Goal: Task Accomplishment & Management: Use online tool/utility

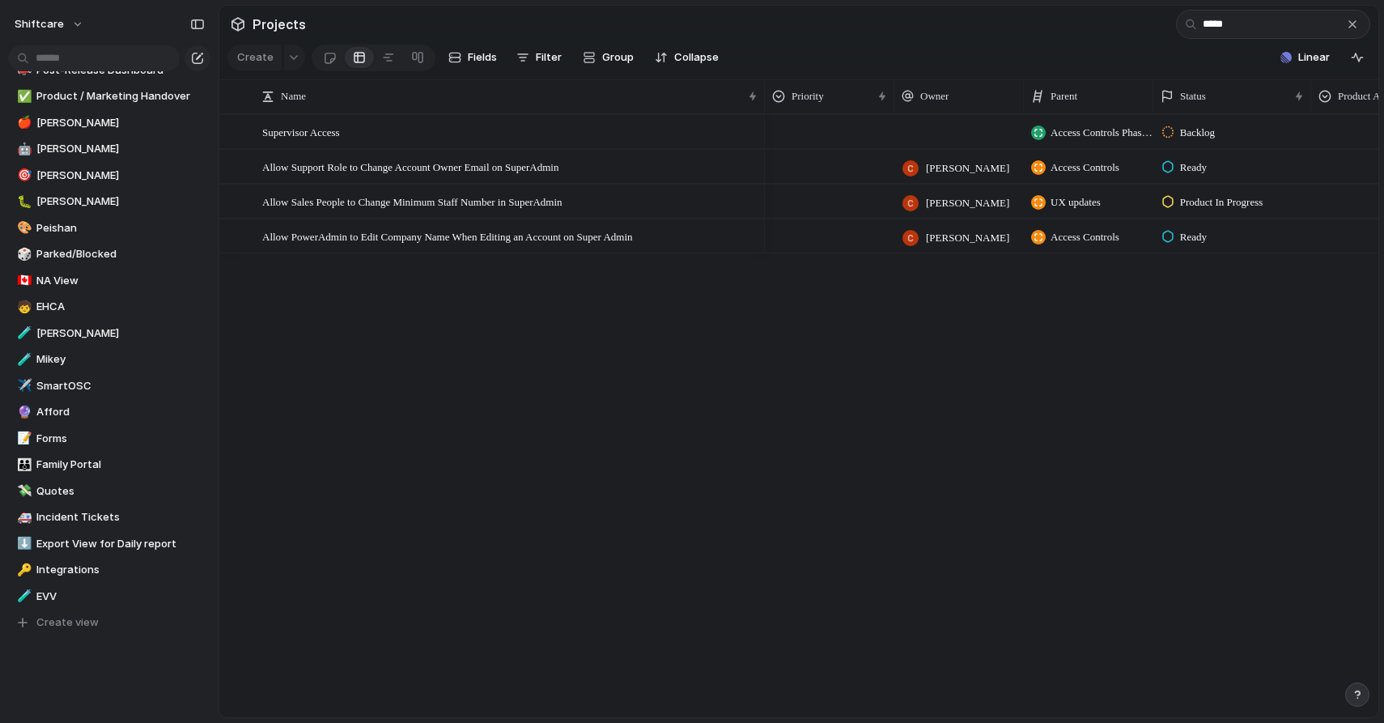
scroll to position [418, 0]
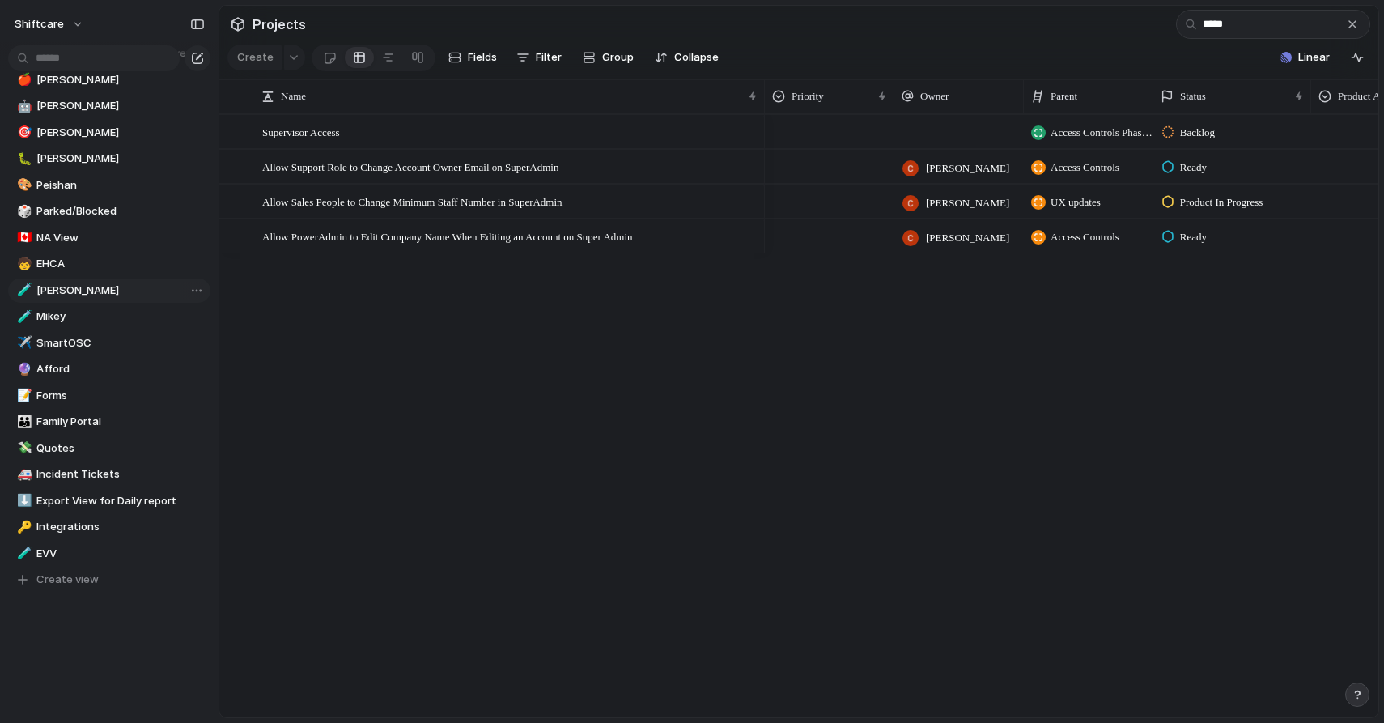
click at [80, 295] on span "[PERSON_NAME]" at bounding box center [120, 290] width 168 height 16
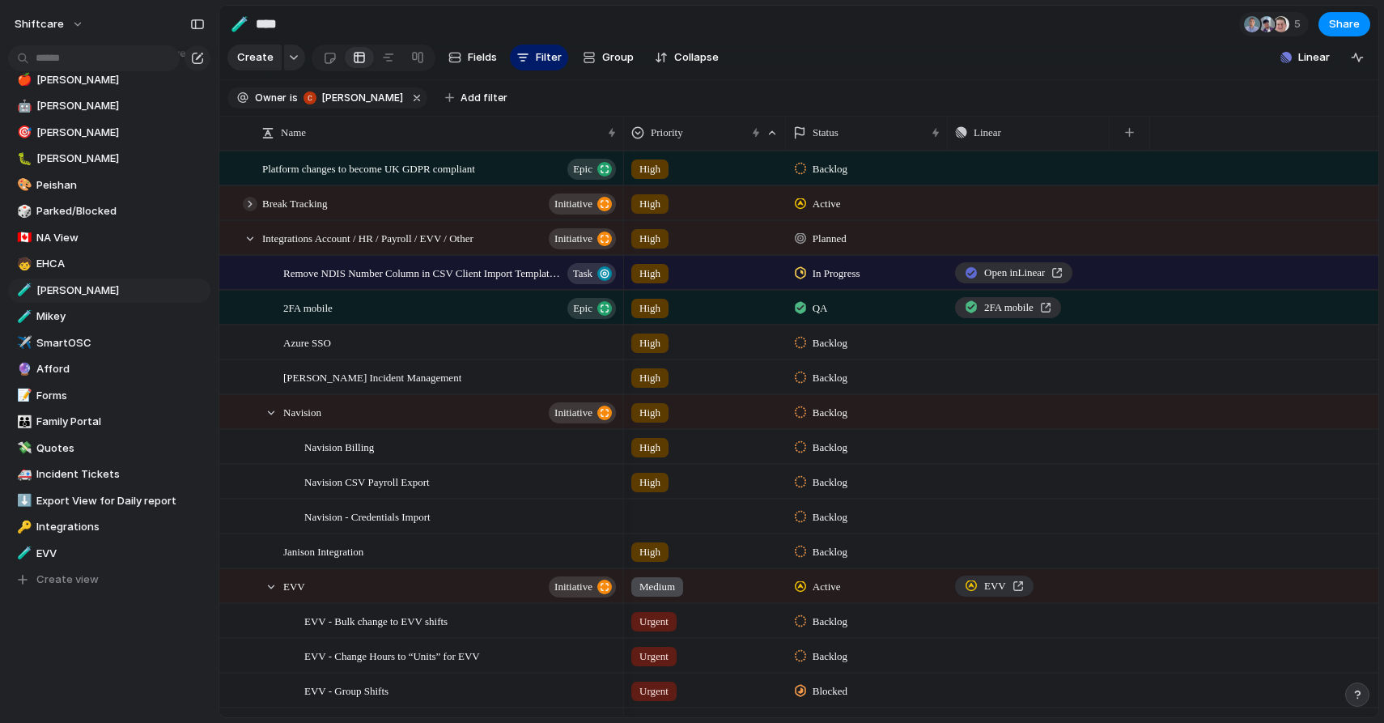
click at [246, 197] on div at bounding box center [250, 204] width 15 height 15
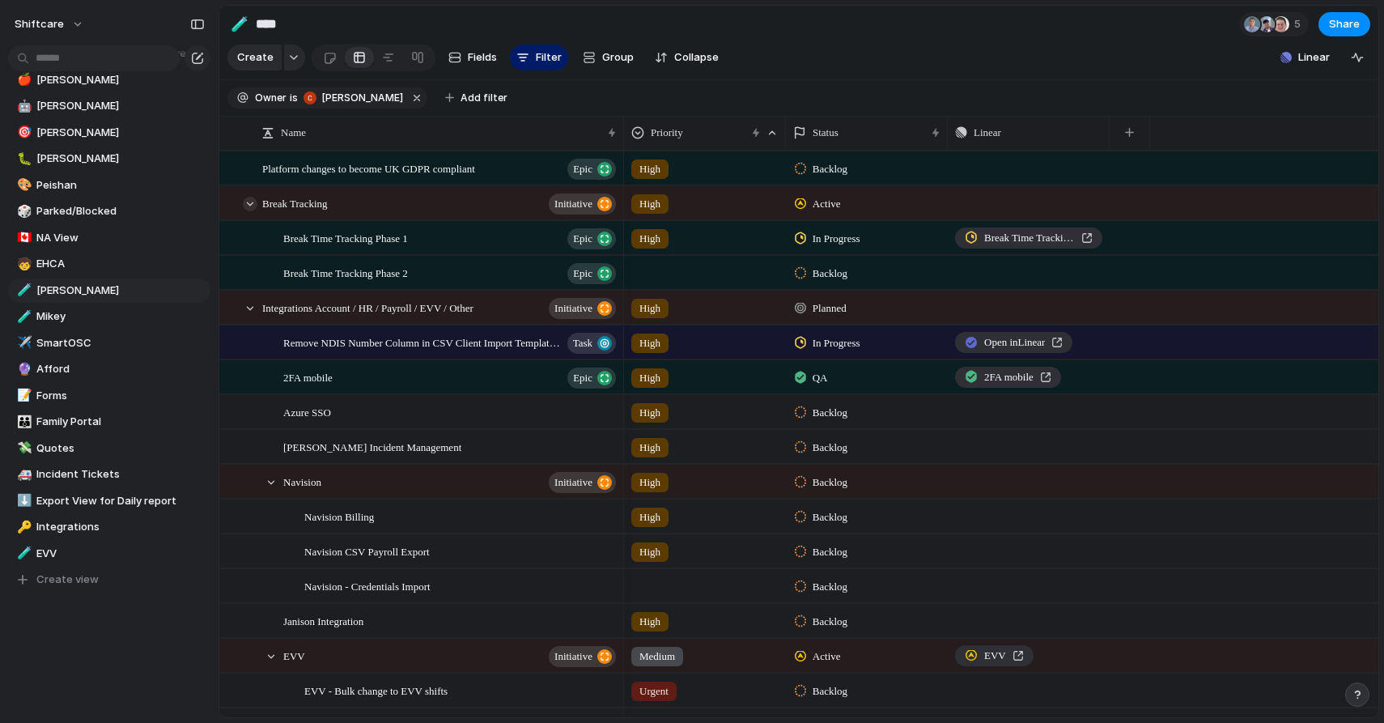
click at [248, 199] on div at bounding box center [250, 204] width 15 height 15
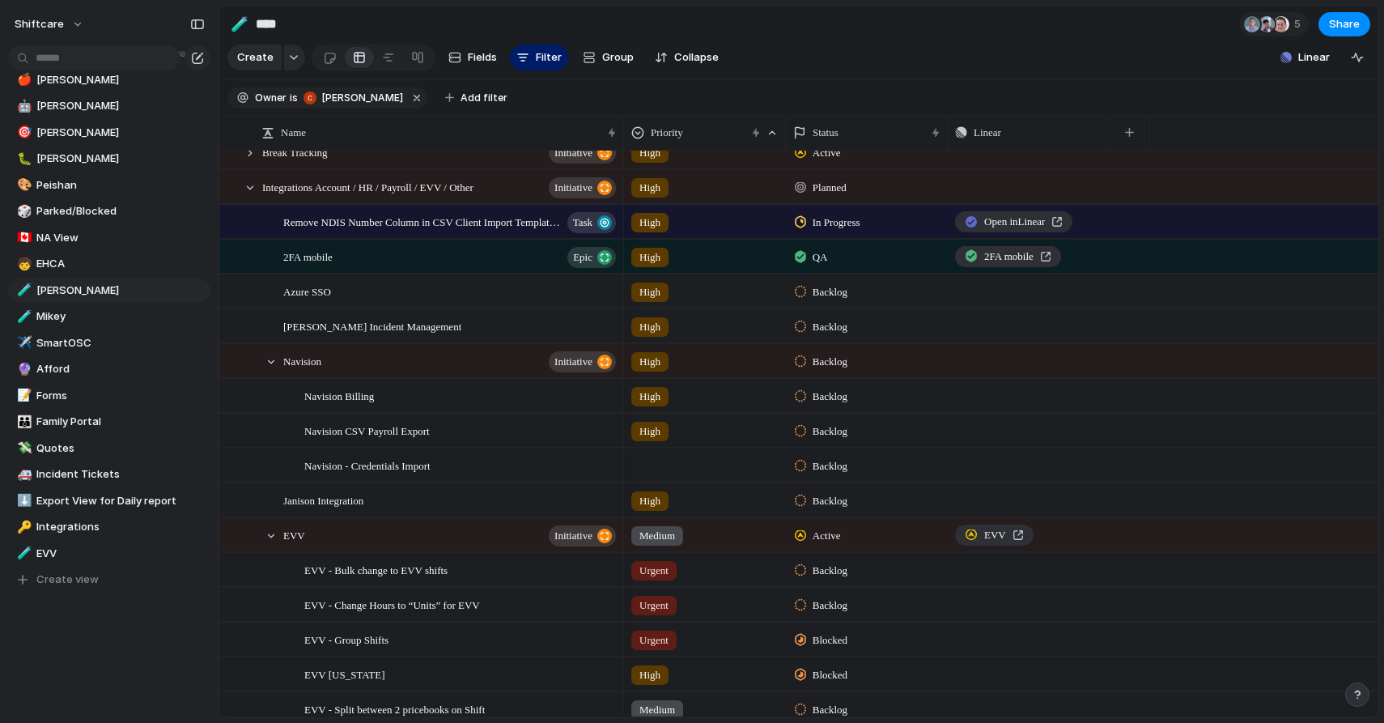
scroll to position [56, 0]
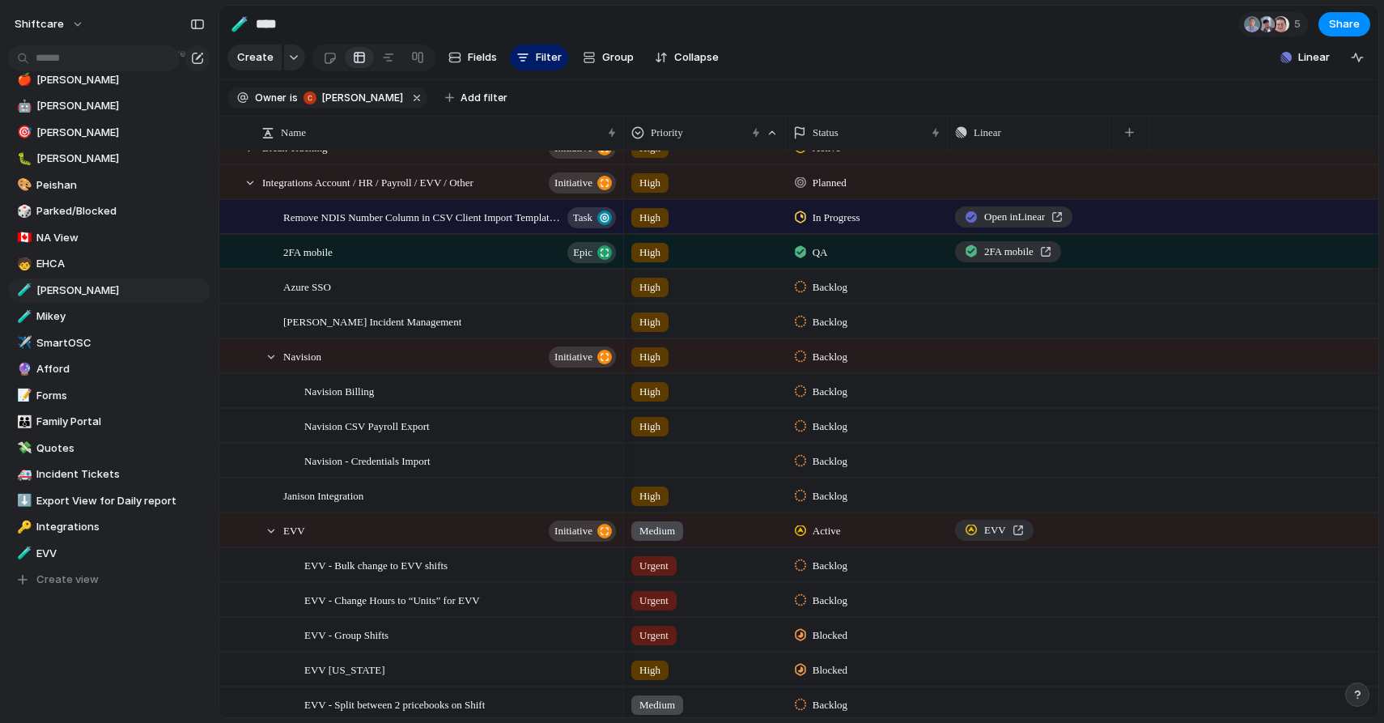
click at [858, 218] on span "In Progress" at bounding box center [837, 218] width 48 height 16
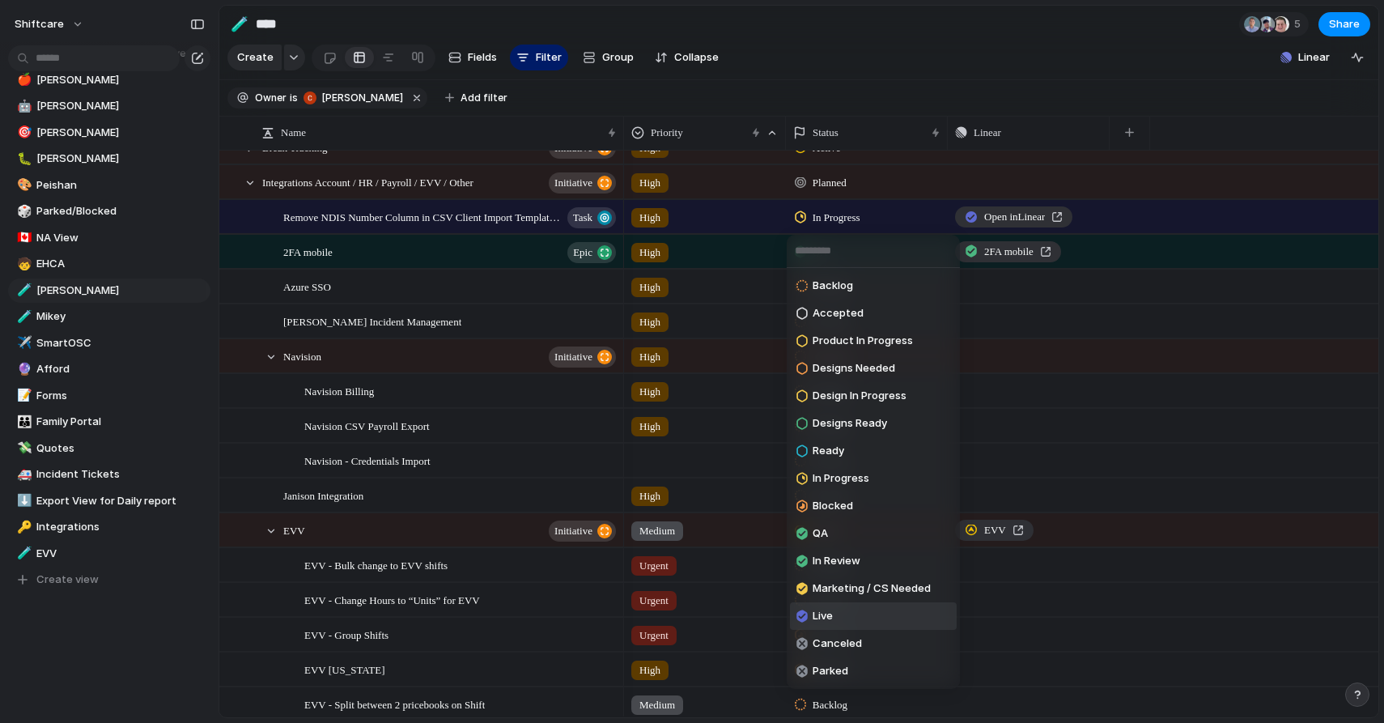
click at [831, 619] on span "Live" at bounding box center [823, 616] width 20 height 16
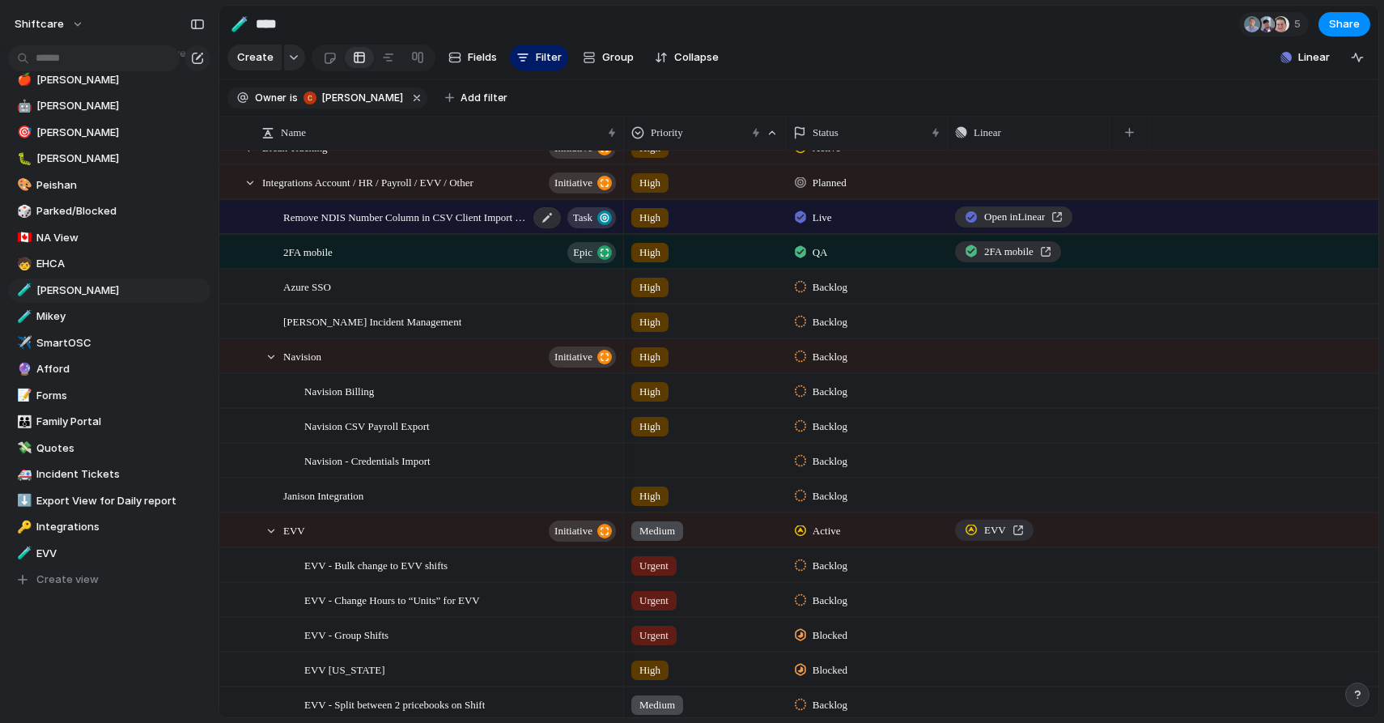
click at [485, 227] on div "Remove NDIS Number Column in CSV Client Import Template for NA Region Task" at bounding box center [450, 217] width 335 height 33
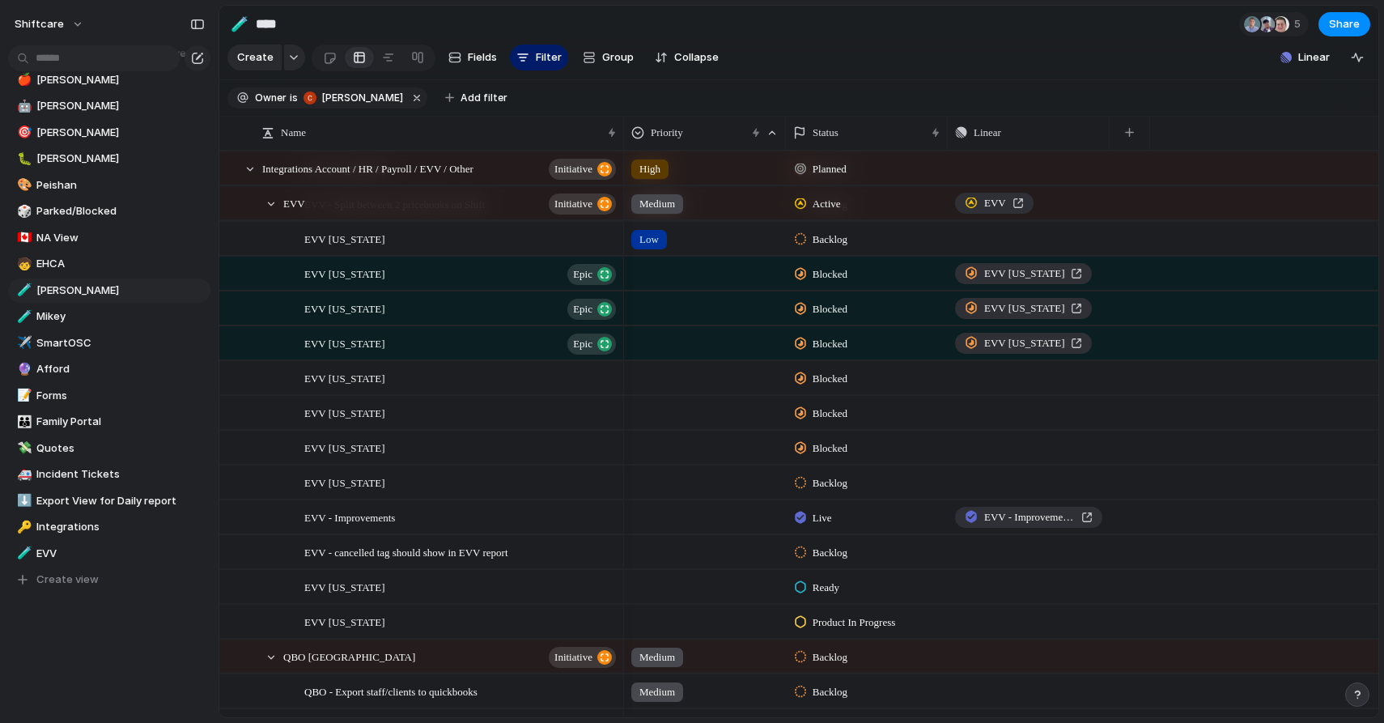
click at [839, 588] on span "Ready" at bounding box center [826, 587] width 27 height 16
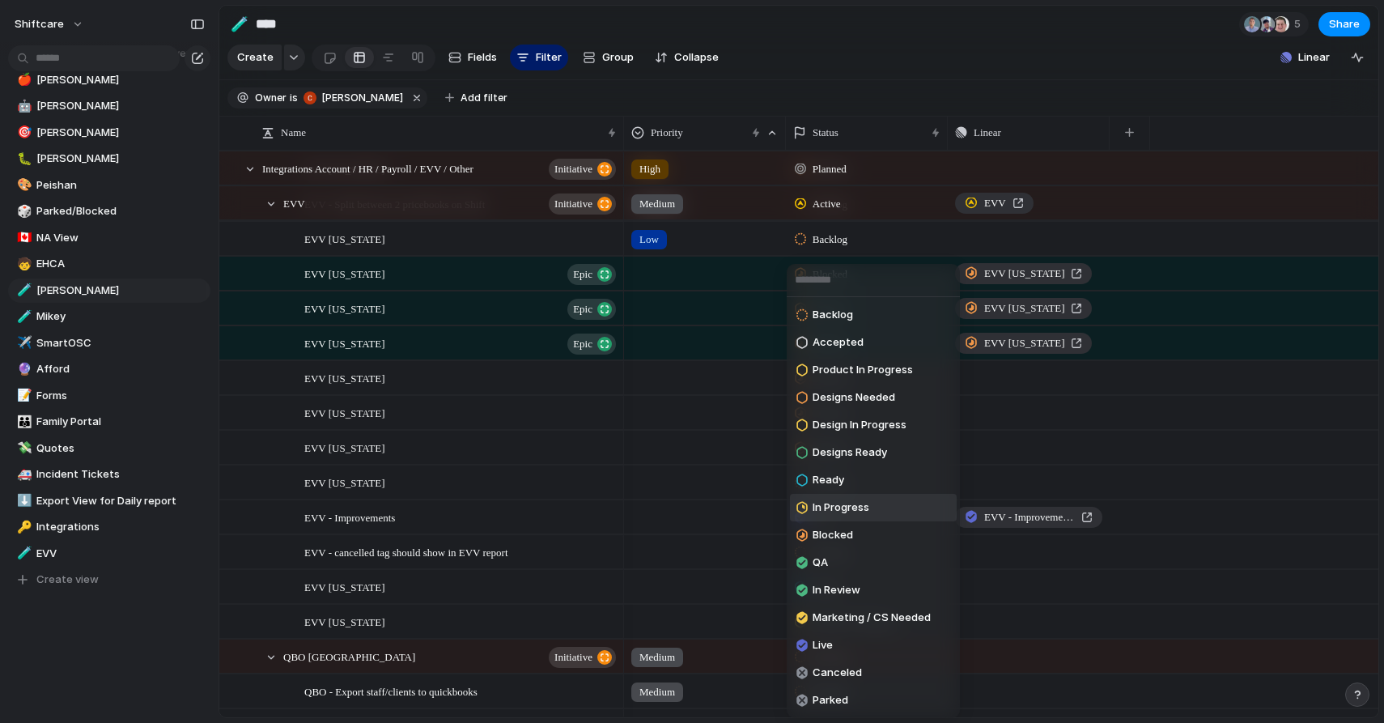
click at [846, 509] on span "In Progress" at bounding box center [841, 507] width 57 height 16
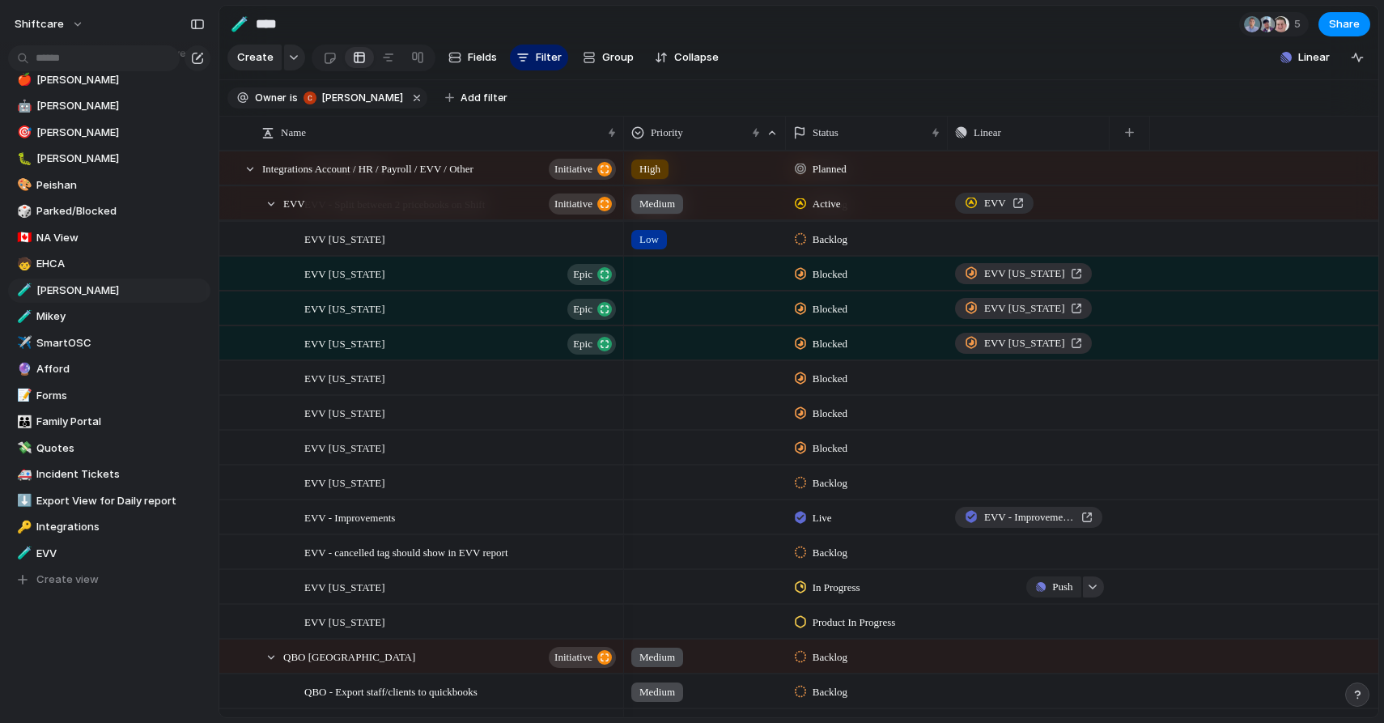
click at [1095, 582] on button "button" at bounding box center [1093, 586] width 21 height 21
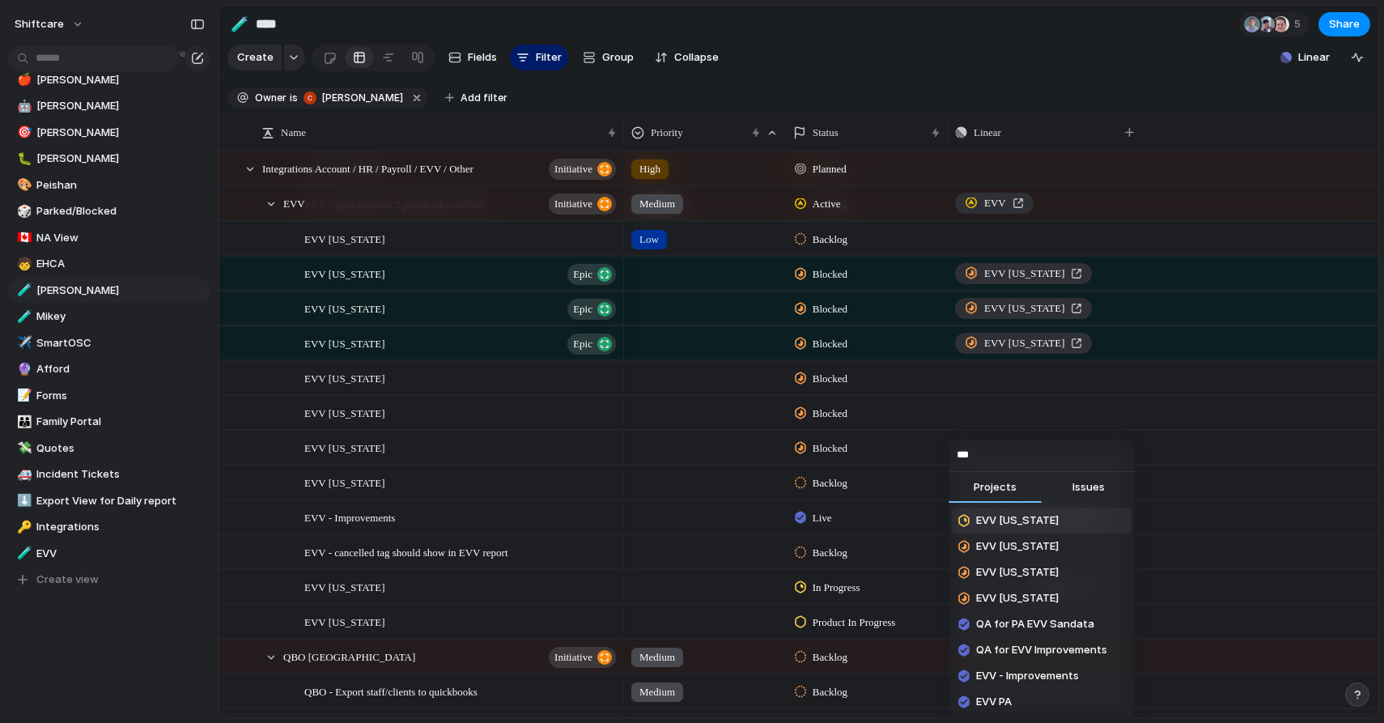
type input "***"
click at [1017, 521] on span "EVV [US_STATE]" at bounding box center [1017, 520] width 83 height 16
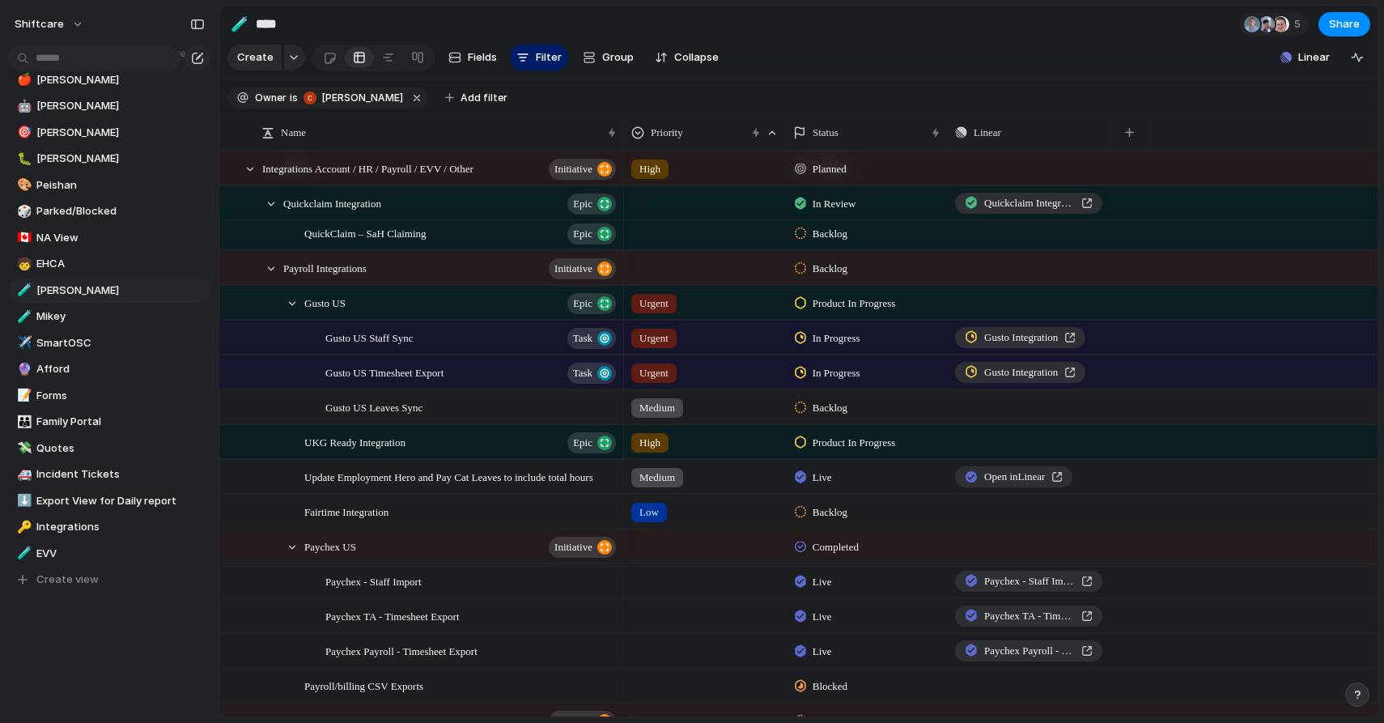
click at [839, 444] on span "Product In Progress" at bounding box center [854, 443] width 83 height 16
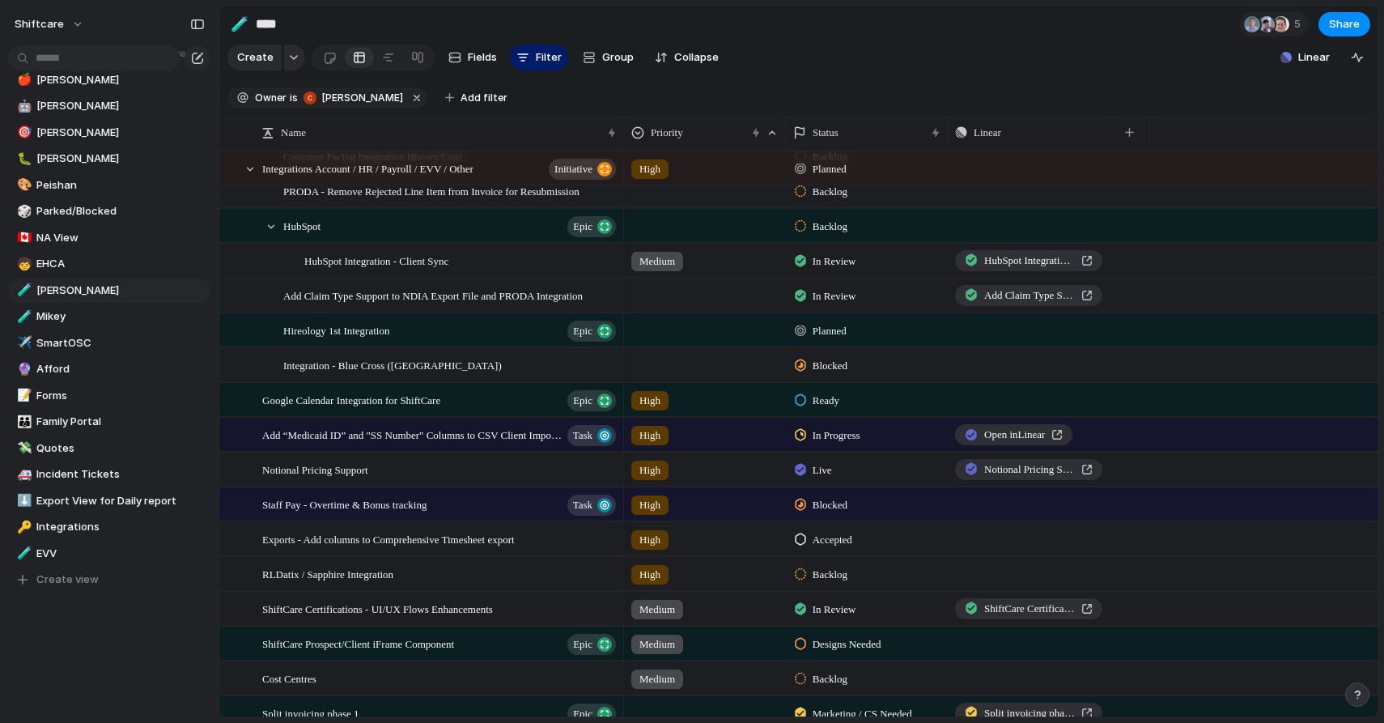
click at [826, 439] on span "In Progress" at bounding box center [837, 435] width 48 height 16
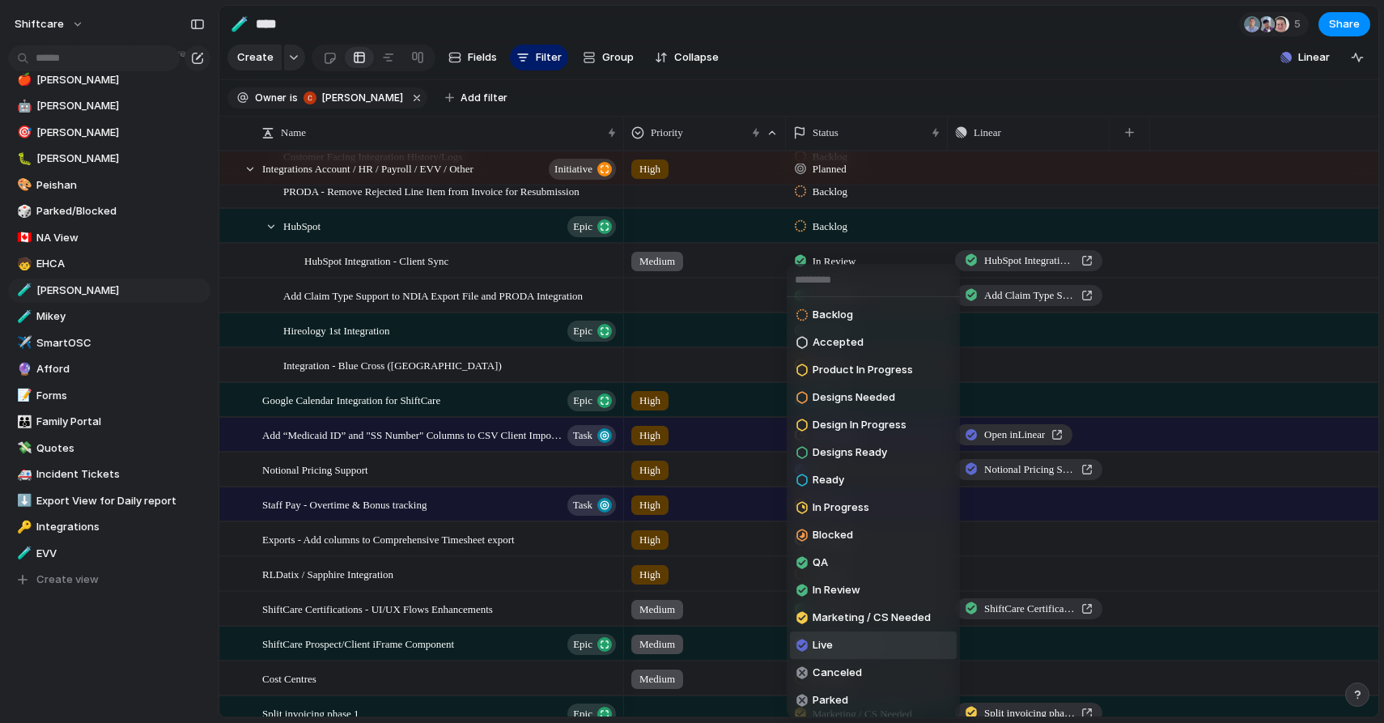
click at [835, 645] on li "Live" at bounding box center [873, 645] width 167 height 28
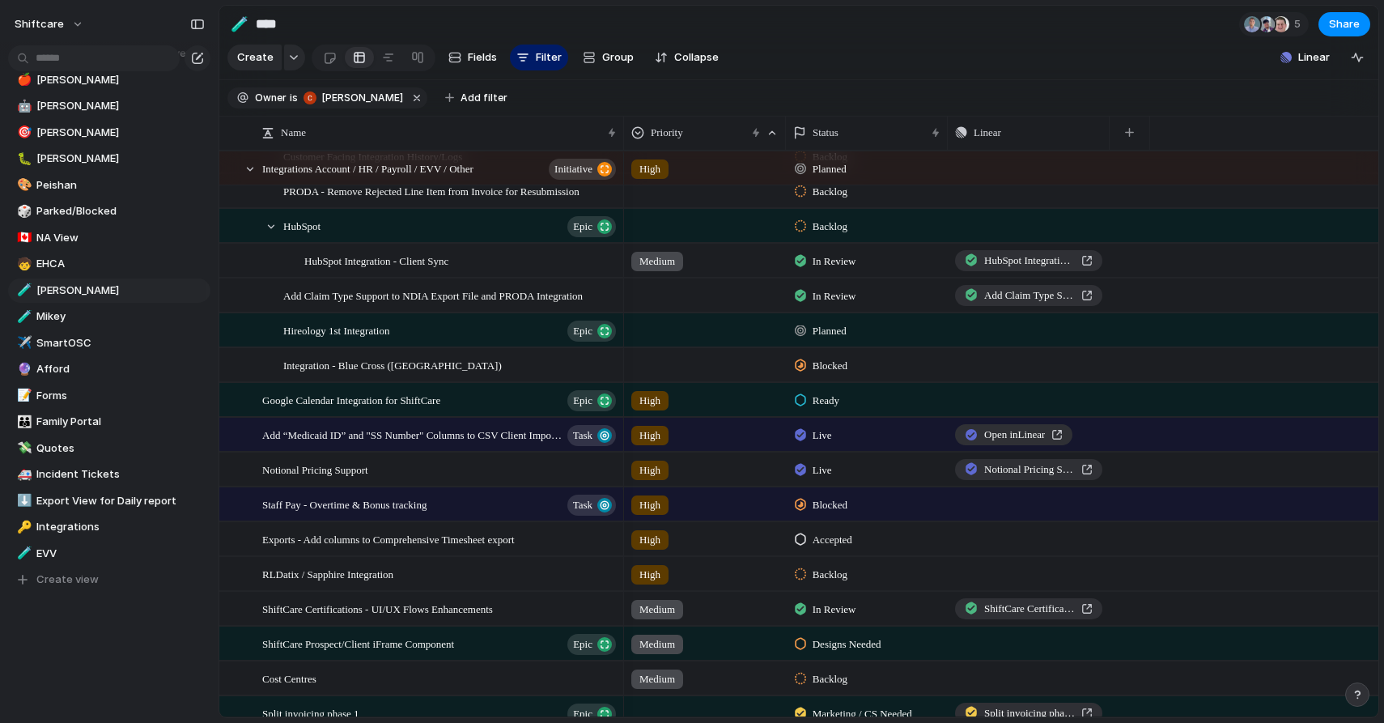
click at [456, 433] on span "Add “Medicaid ID” and "SS Number" Columns to CSV Client Import Template for NA" at bounding box center [412, 434] width 300 height 19
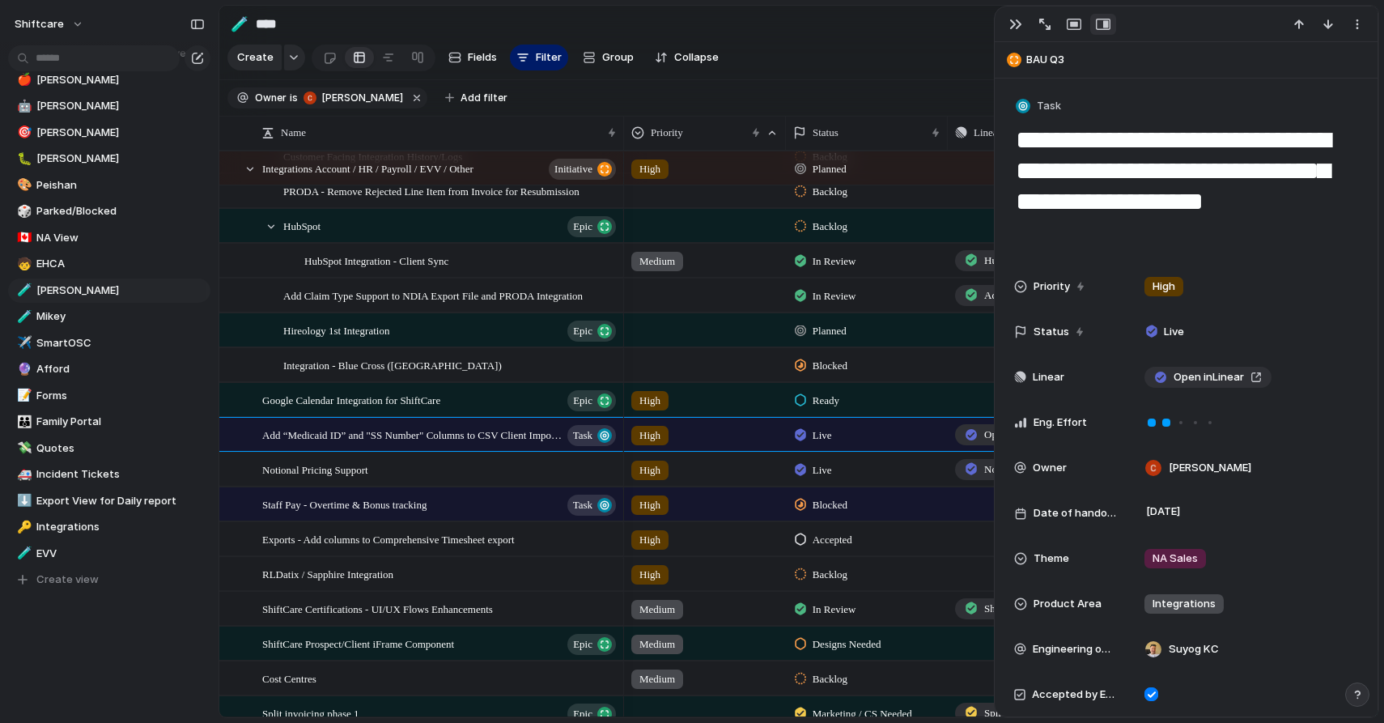
click at [1099, 155] on textarea "**********" at bounding box center [1186, 187] width 344 height 128
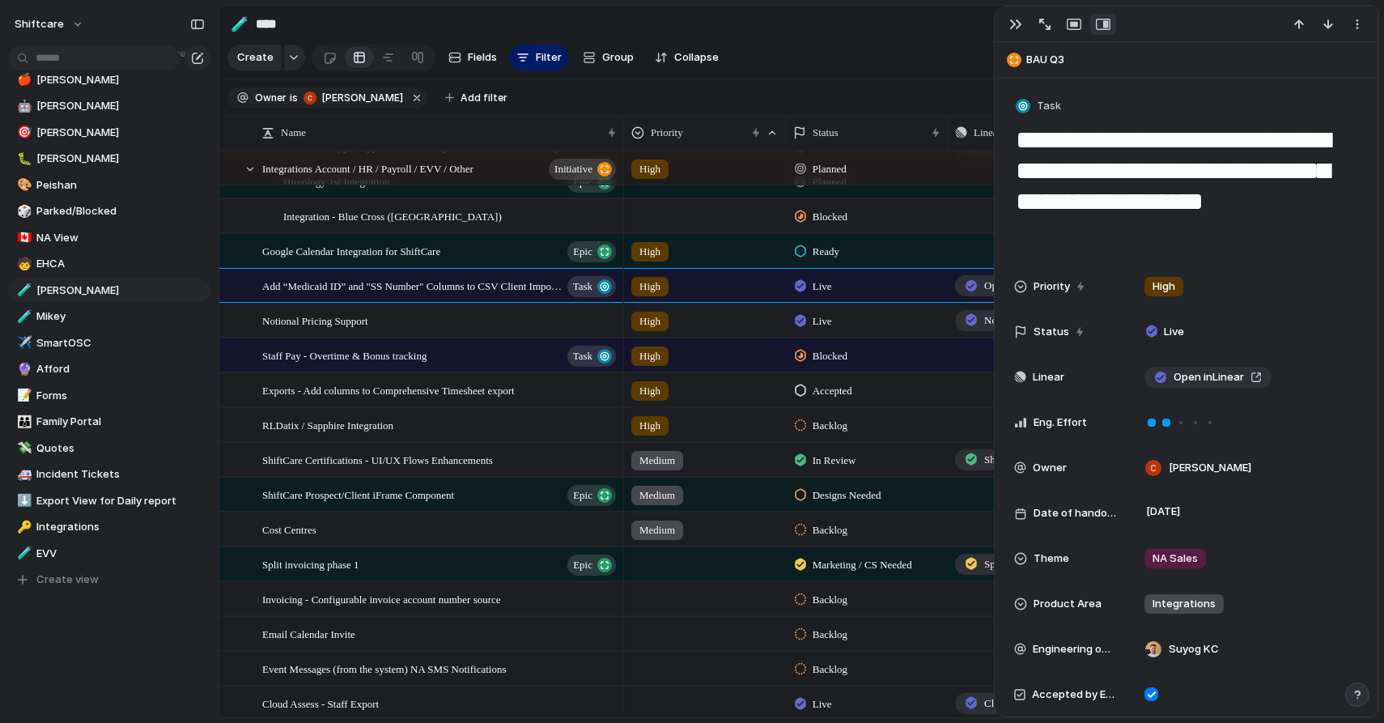
click at [706, 387] on div "High" at bounding box center [705, 387] width 160 height 27
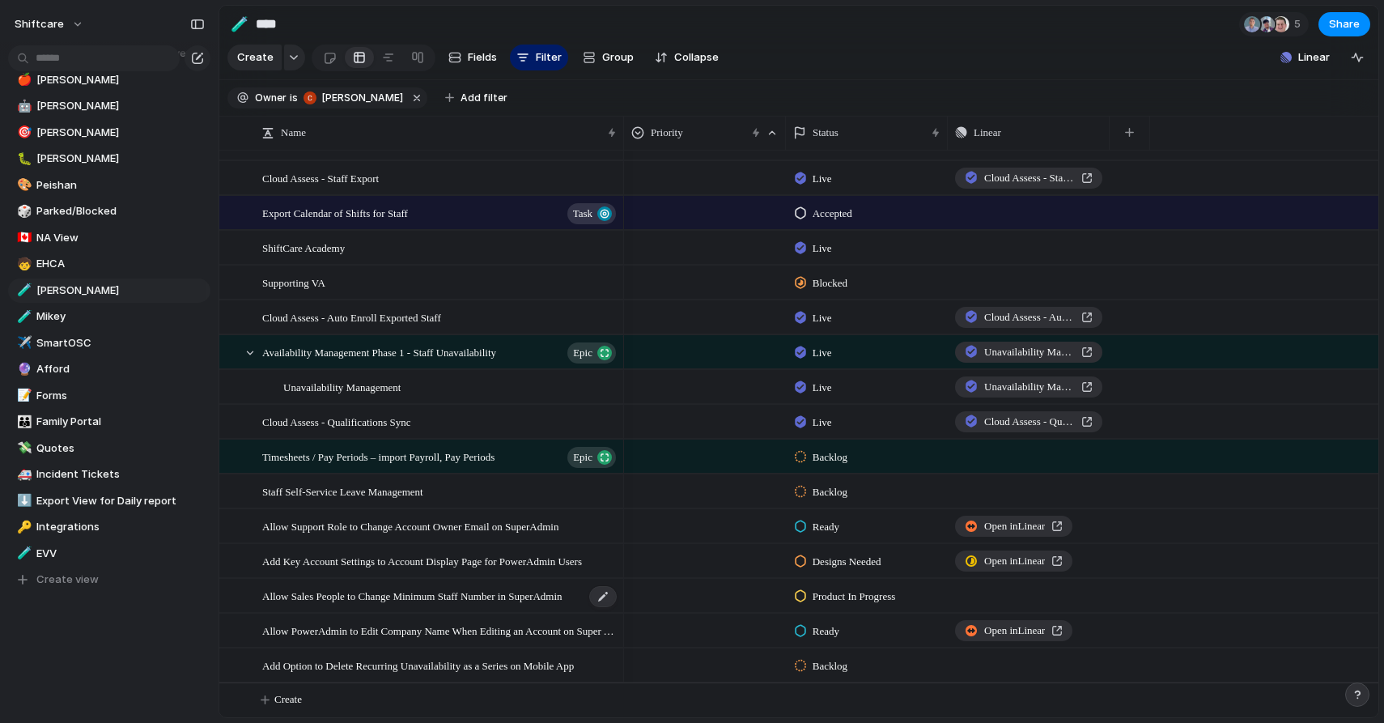
click at [510, 599] on span "Allow Sales People to Change Minimum Staff Number in SuperAdmin" at bounding box center [412, 595] width 300 height 19
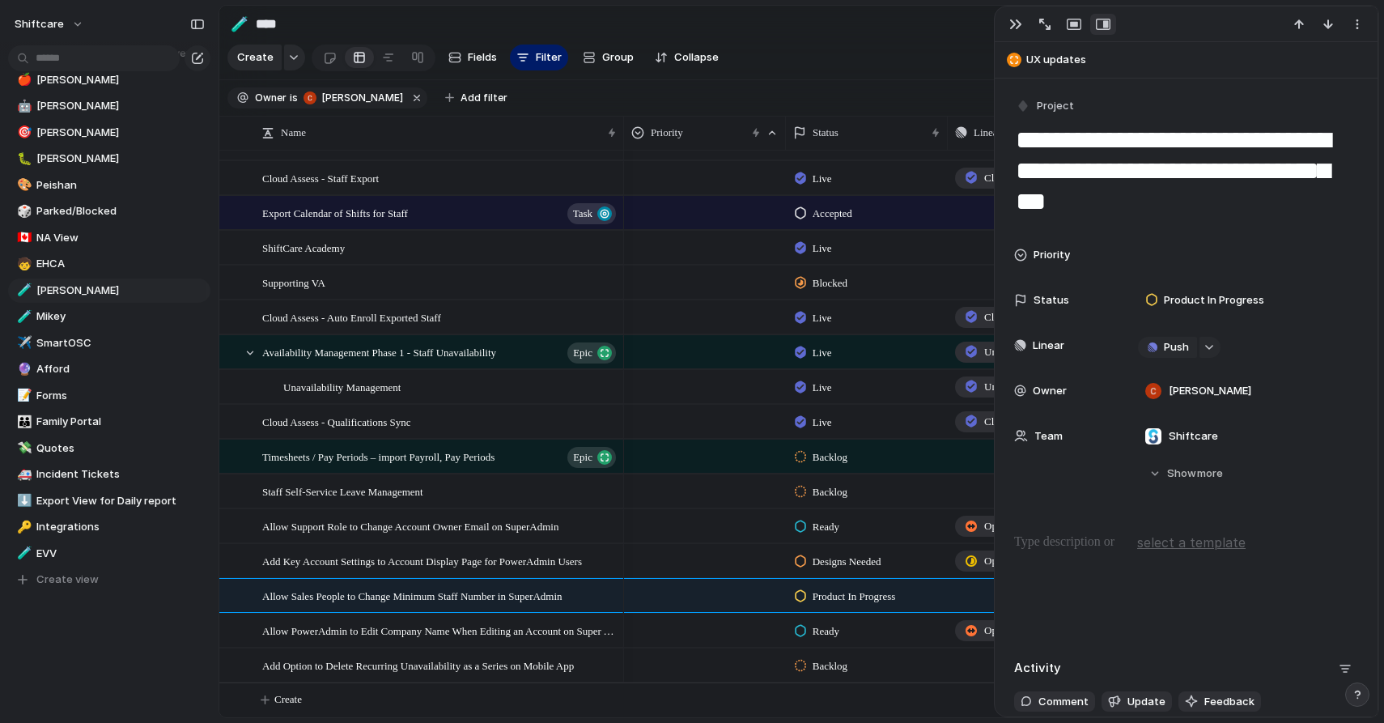
click at [1113, 163] on textarea "**********" at bounding box center [1186, 171] width 344 height 96
click at [974, 597] on div "Push" at bounding box center [1029, 595] width 160 height 32
click at [987, 601] on div "Push" at bounding box center [1029, 595] width 160 height 32
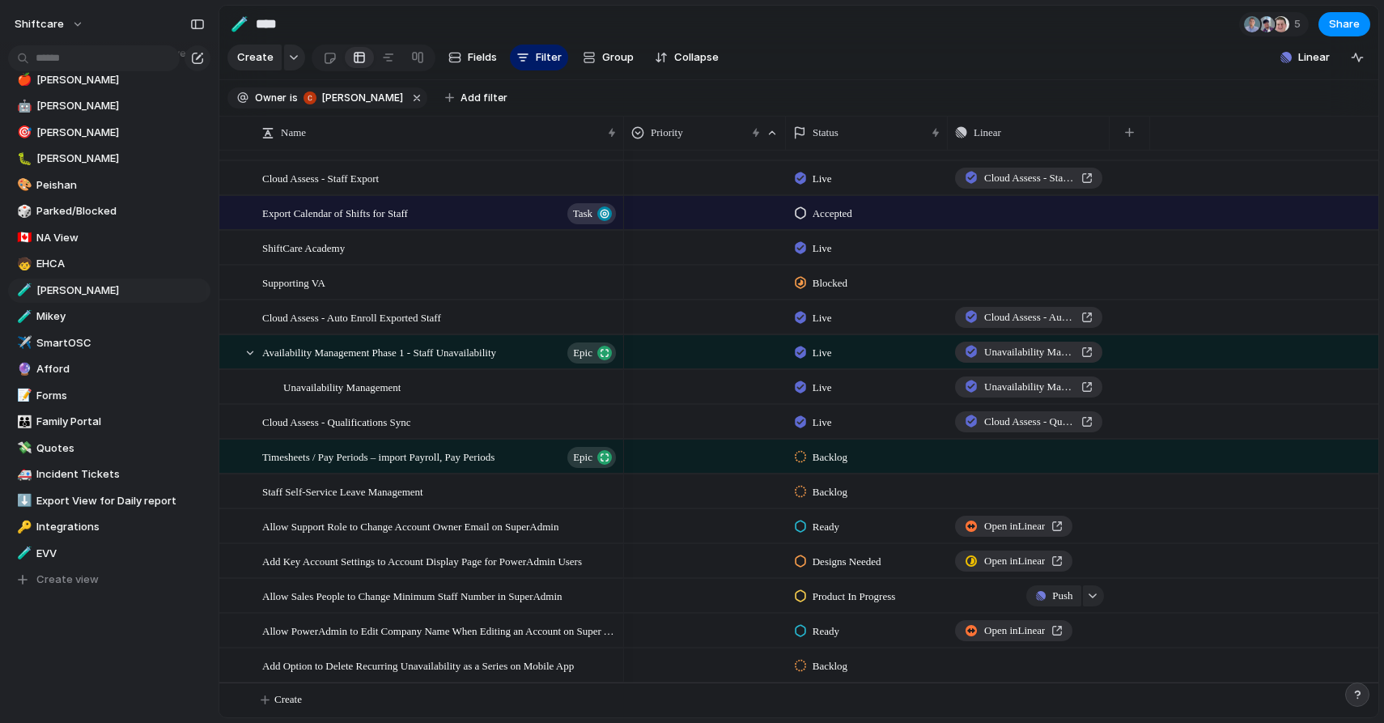
click at [991, 596] on div "Push" at bounding box center [1029, 595] width 160 height 32
click at [1099, 595] on button "button" at bounding box center [1093, 595] width 21 height 21
click at [1080, 671] on span "Issues" at bounding box center [1088, 664] width 32 height 16
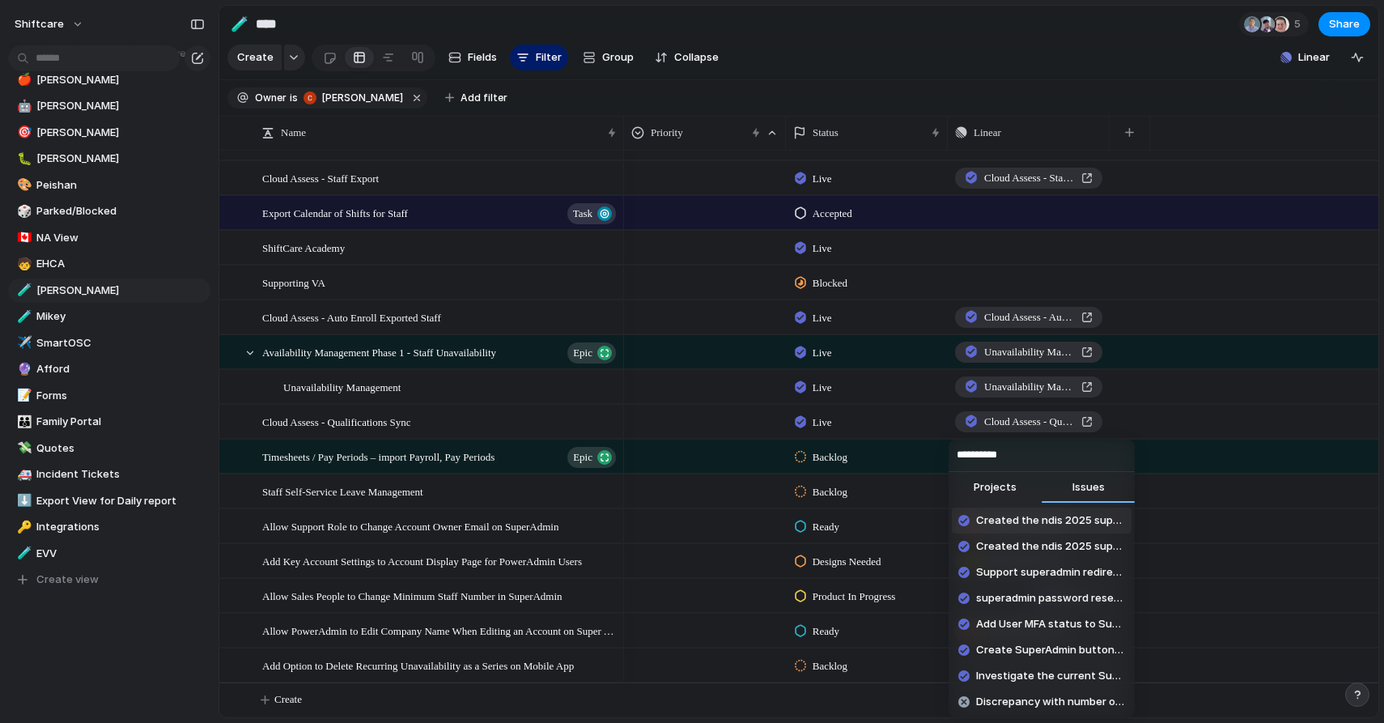
click at [1030, 458] on input "**********" at bounding box center [1042, 455] width 186 height 32
paste input "**********"
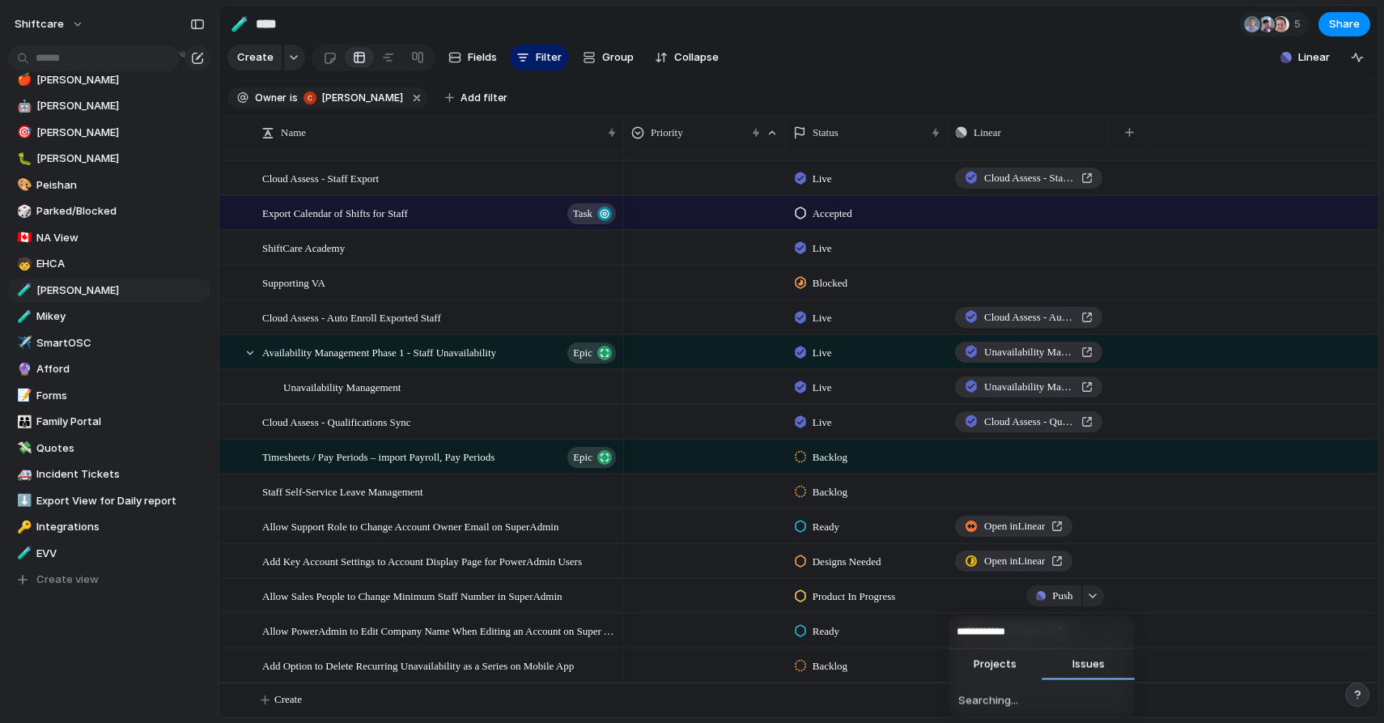
type input "**********"
click at [399, 598] on span "Allow Sales People to Change Minimum Staff Number in SuperAdmin" at bounding box center [412, 595] width 300 height 19
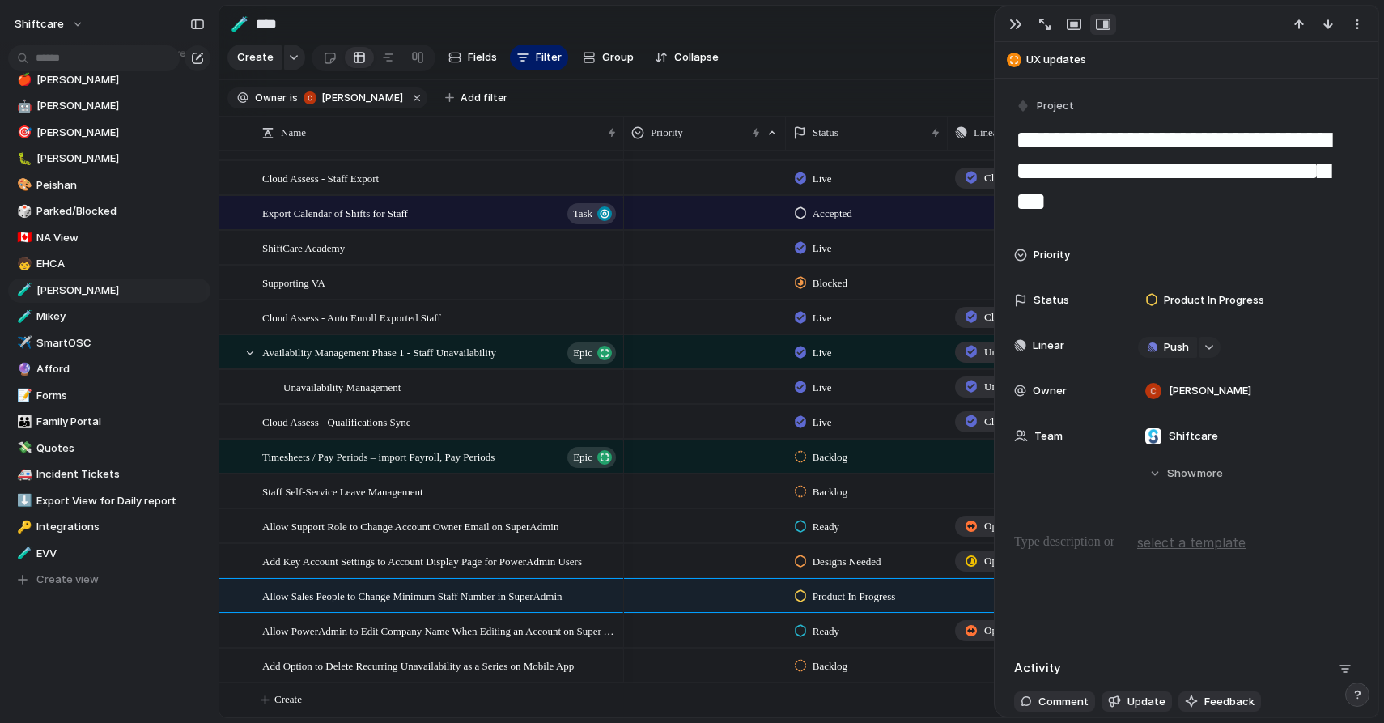
click at [1198, 160] on textarea "**********" at bounding box center [1186, 171] width 344 height 96
click at [875, 660] on div "Backlog" at bounding box center [867, 663] width 160 height 28
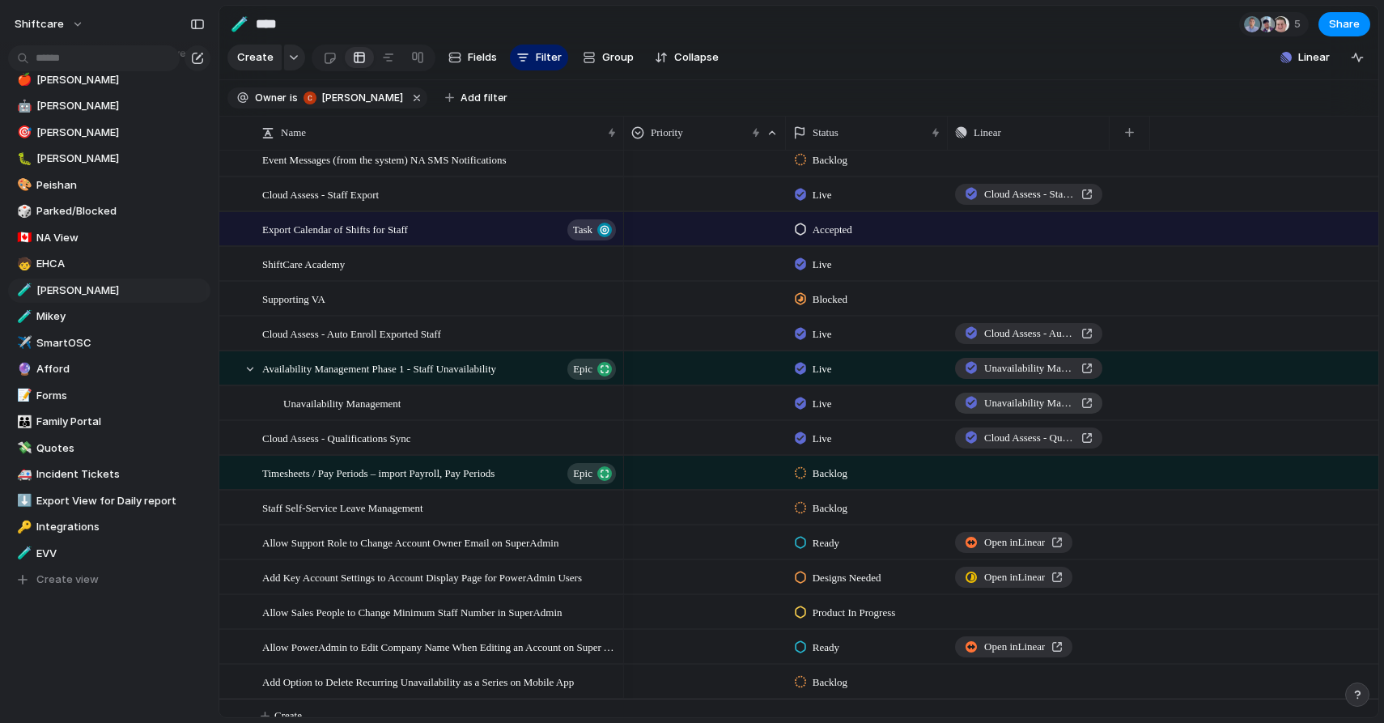
scroll to position [4307, 0]
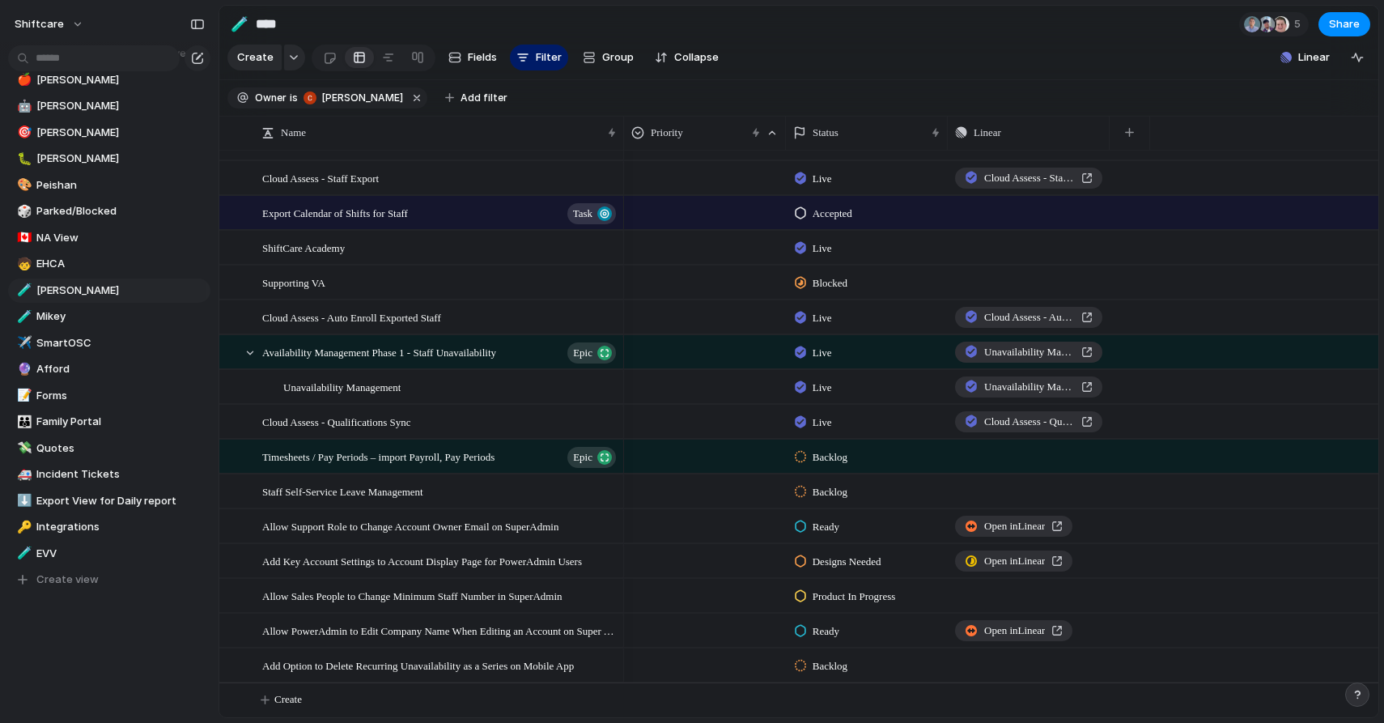
click at [864, 564] on span "Designs Needed" at bounding box center [847, 562] width 69 height 16
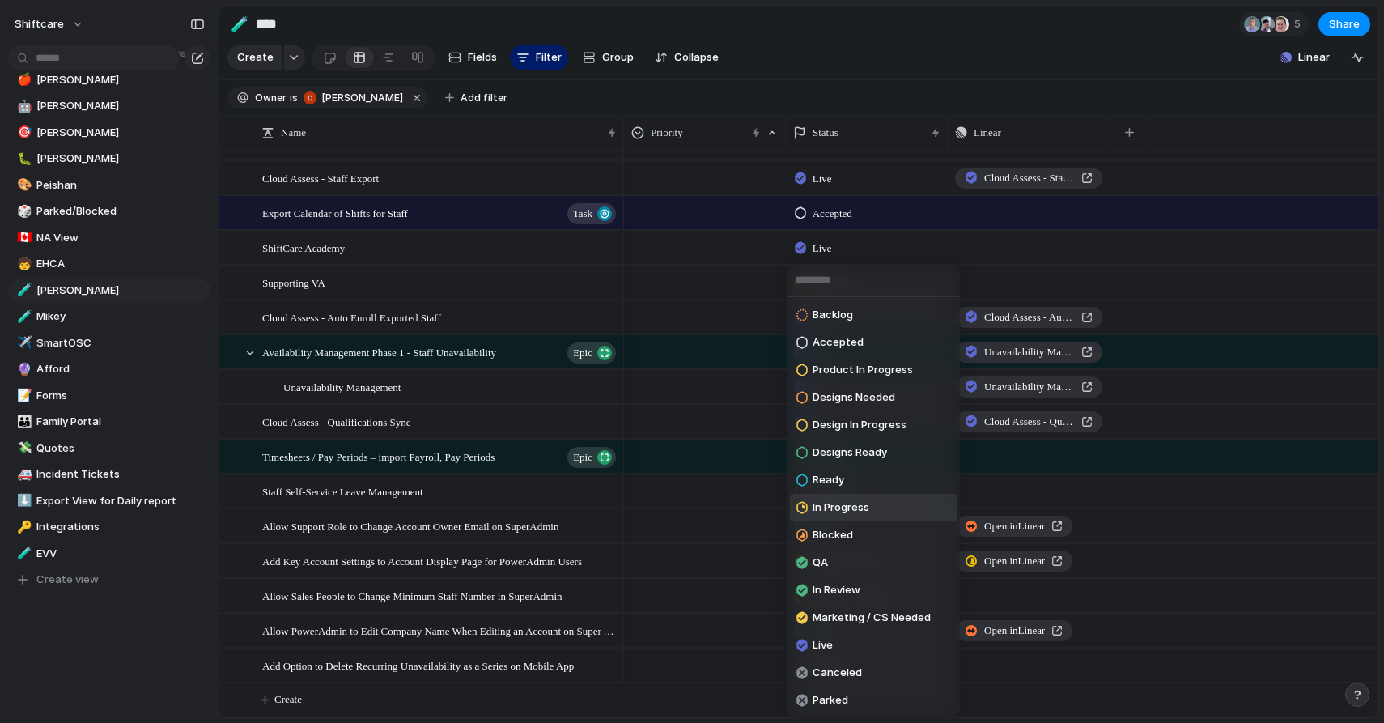
click at [843, 516] on div "In Progress" at bounding box center [832, 507] width 73 height 19
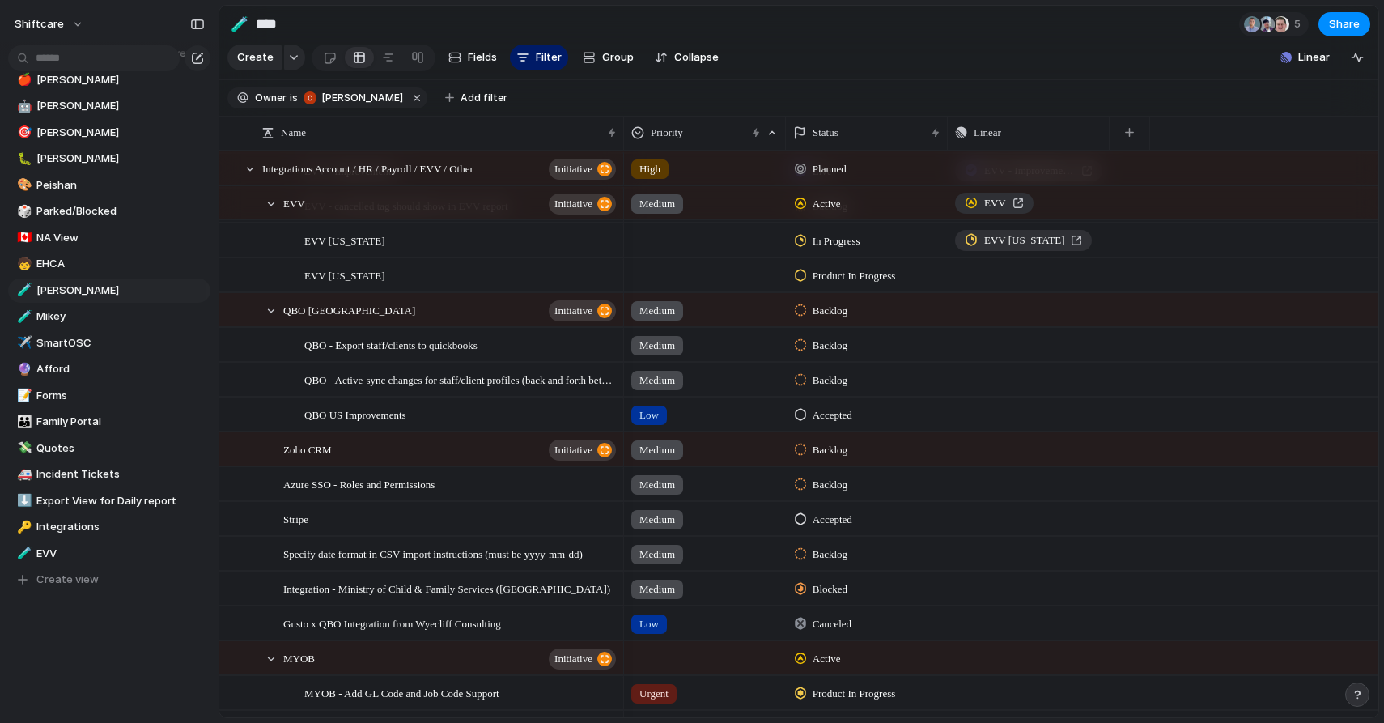
scroll to position [0, 0]
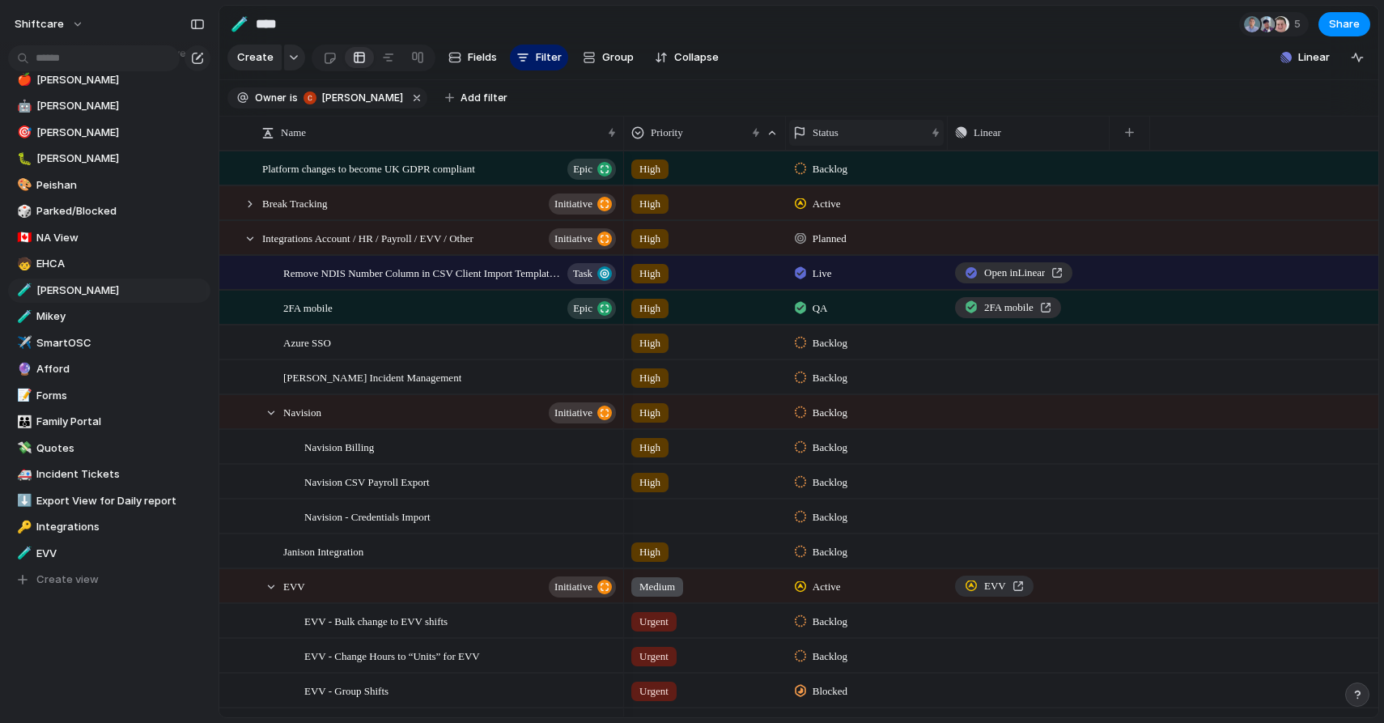
click at [831, 122] on div "Status" at bounding box center [866, 133] width 155 height 26
click at [841, 224] on span "Sort ascending" at bounding box center [860, 221] width 79 height 16
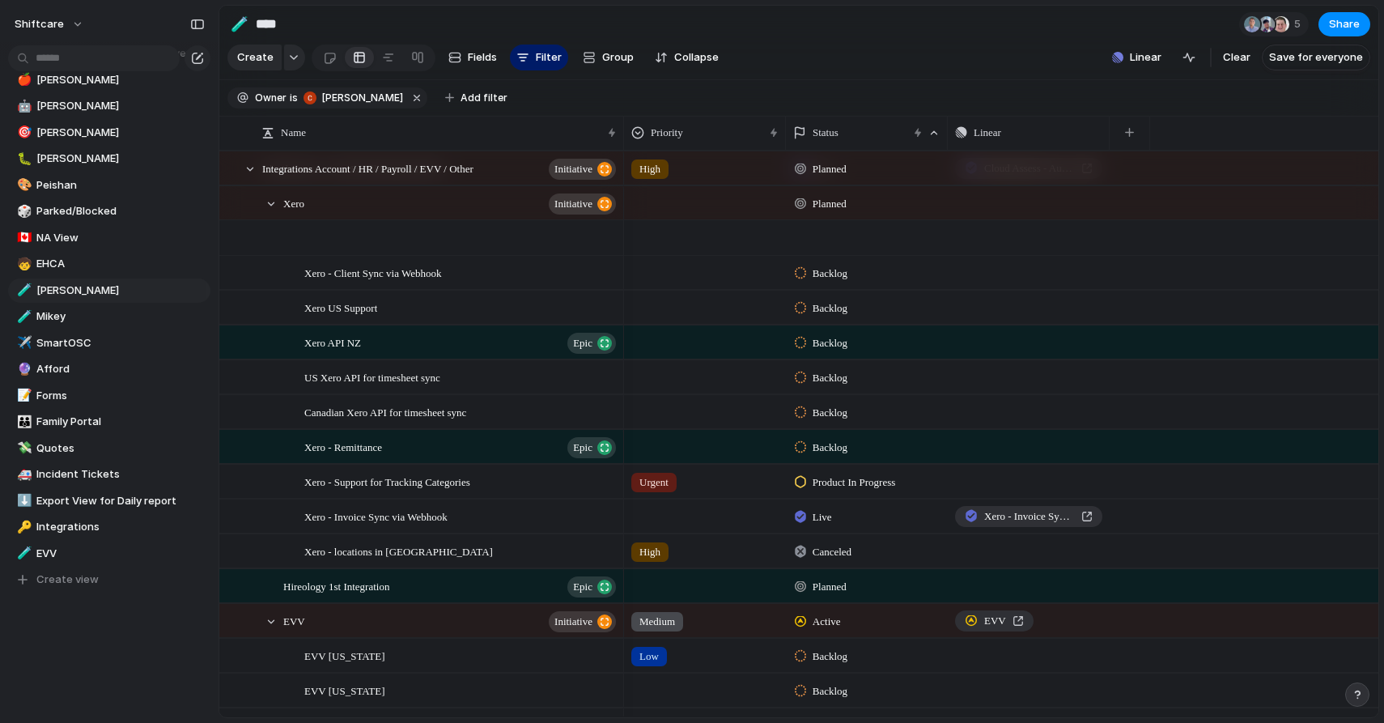
scroll to position [504, 0]
